Goal: Transaction & Acquisition: Purchase product/service

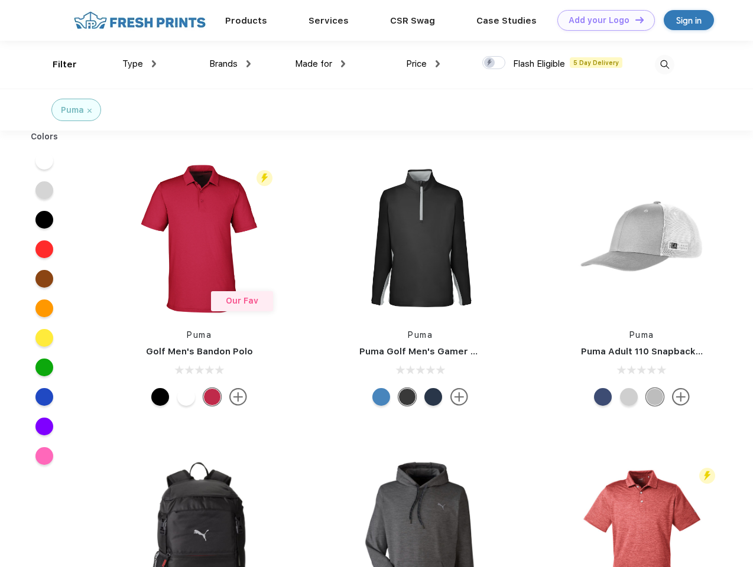
click at [601, 20] on link "Add your Logo Design Tool" at bounding box center [605, 20] width 97 height 21
click at [0, 0] on div "Design Tool" at bounding box center [0, 0] width 0 height 0
click at [634, 19] on link "Add your Logo Design Tool" at bounding box center [605, 20] width 97 height 21
click at [57, 64] on div "Filter" at bounding box center [65, 65] width 24 height 14
click at [139, 64] on span "Type" at bounding box center [132, 63] width 21 height 11
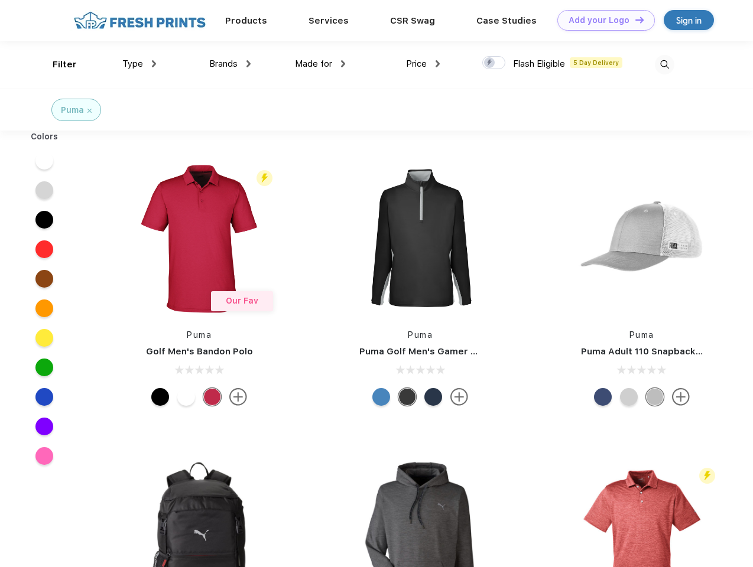
click at [230, 64] on span "Brands" at bounding box center [223, 63] width 28 height 11
click at [320, 64] on span "Made for" at bounding box center [313, 63] width 37 height 11
click at [423, 64] on span "Price" at bounding box center [416, 63] width 21 height 11
click at [494, 63] on div at bounding box center [493, 62] width 23 height 13
click at [490, 63] on input "checkbox" at bounding box center [486, 60] width 8 height 8
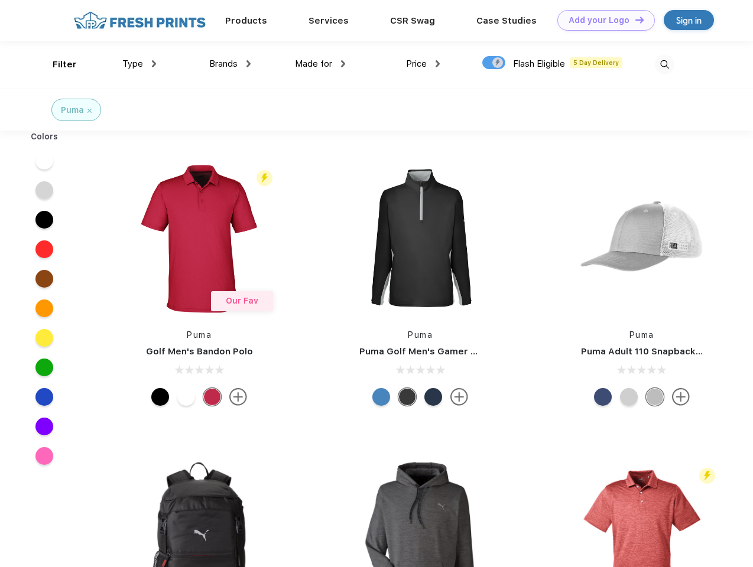
click at [664, 64] on img at bounding box center [664, 64] width 19 height 19
